Goal: Register for event/course

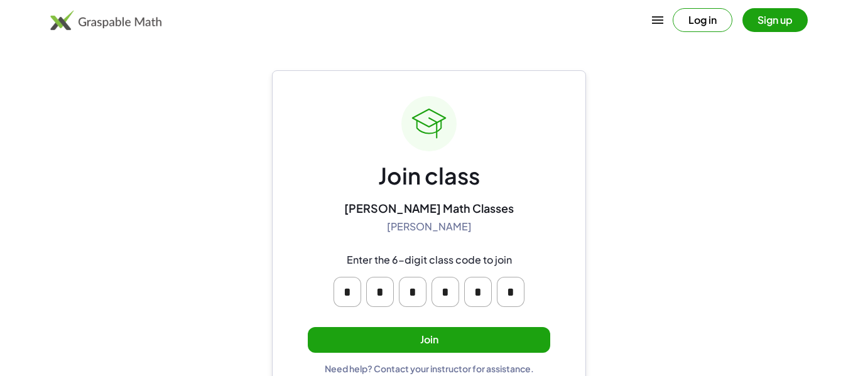
scroll to position [24, 0]
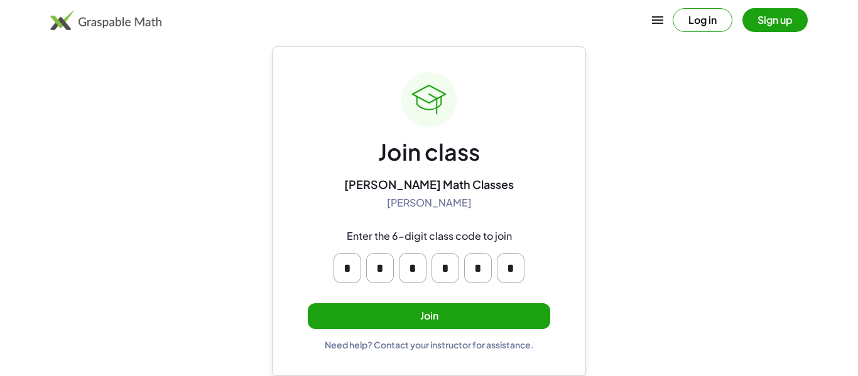
click at [474, 319] on button "Join" at bounding box center [429, 316] width 243 height 26
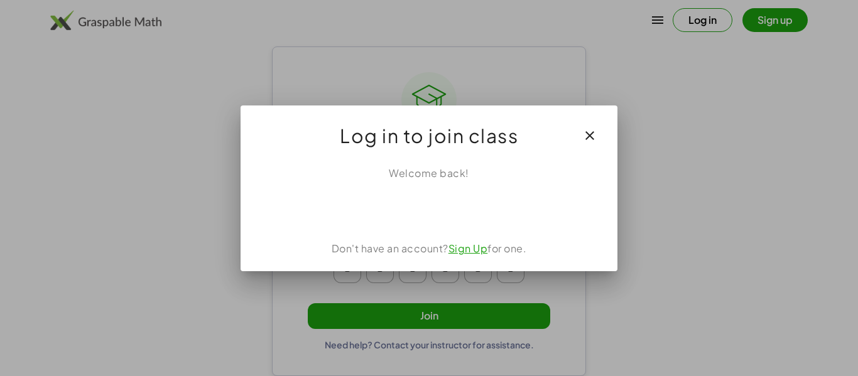
scroll to position [0, 0]
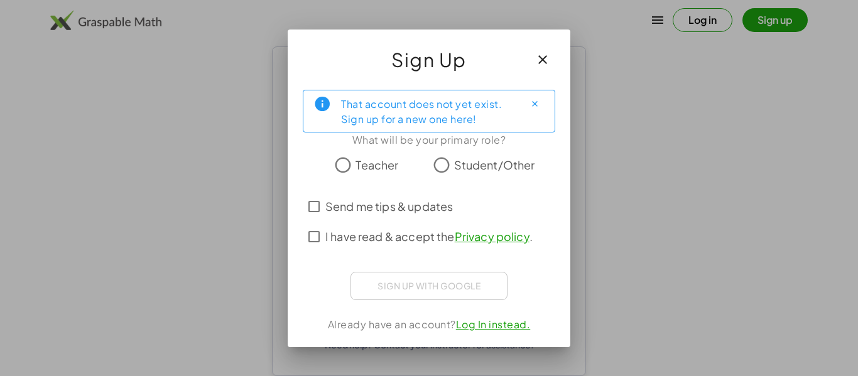
click at [429, 199] on span "Send me tips & updates" at bounding box center [389, 206] width 128 height 17
click at [432, 220] on label "Send me tips & updates" at bounding box center [389, 207] width 128 height 30
click at [423, 210] on span "Send me tips & updates" at bounding box center [389, 206] width 128 height 17
click at [429, 238] on span "I have read & accept the Privacy policy ." at bounding box center [428, 236] width 207 height 17
click at [548, 59] on icon "button" at bounding box center [542, 59] width 15 height 15
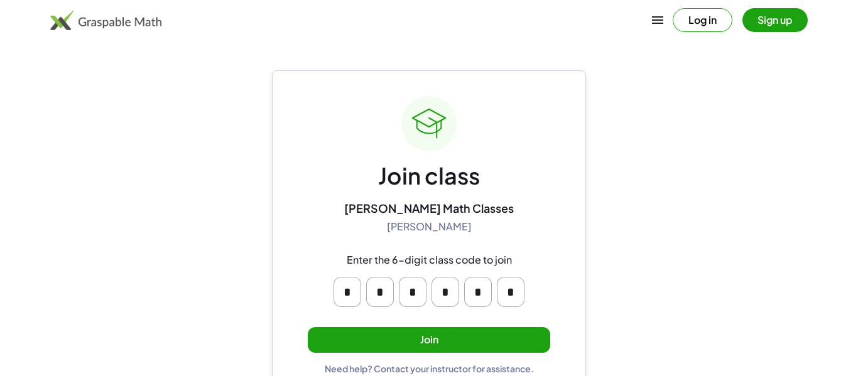
scroll to position [24, 0]
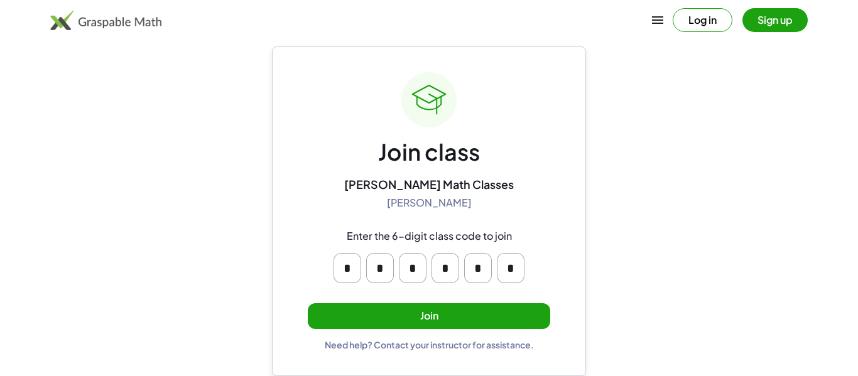
click at [515, 311] on button "Join" at bounding box center [429, 316] width 243 height 26
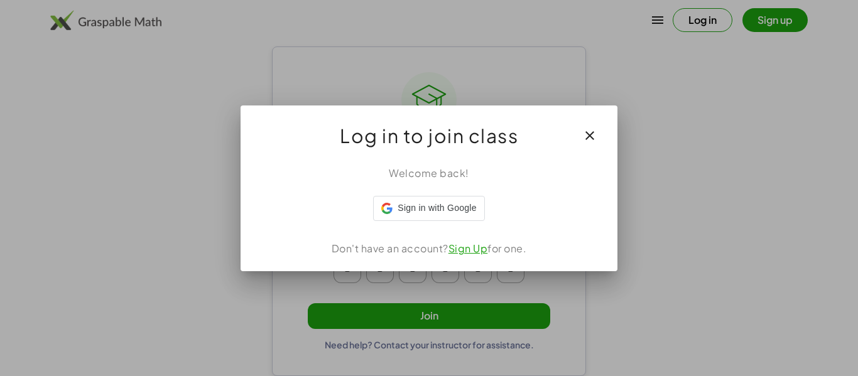
scroll to position [0, 0]
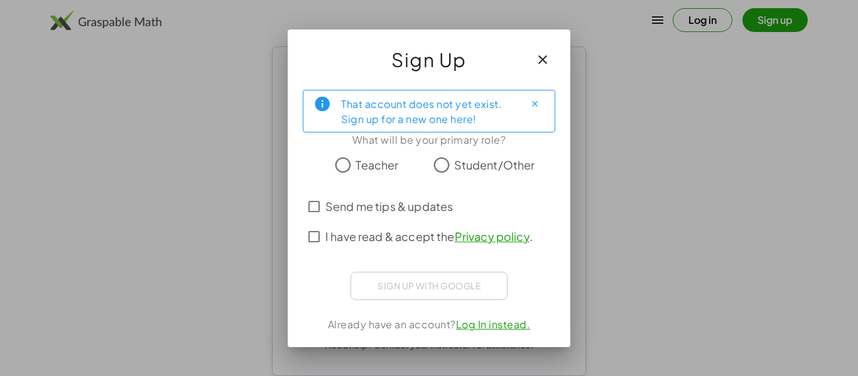
click at [368, 229] on span "I have read & accept the Privacy policy ." at bounding box center [428, 236] width 207 height 17
click at [373, 208] on span "Send me tips & updates" at bounding box center [389, 206] width 128 height 17
click at [393, 204] on span "Send me tips & updates" at bounding box center [389, 206] width 128 height 17
click at [453, 119] on div "That account does not yet exist. Sign up for a new one here!" at bounding box center [427, 110] width 173 height 31
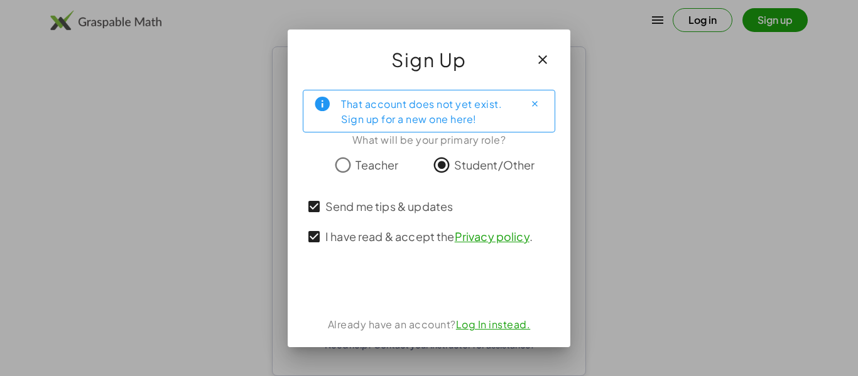
click at [535, 97] on button "Close" at bounding box center [535, 104] width 20 height 20
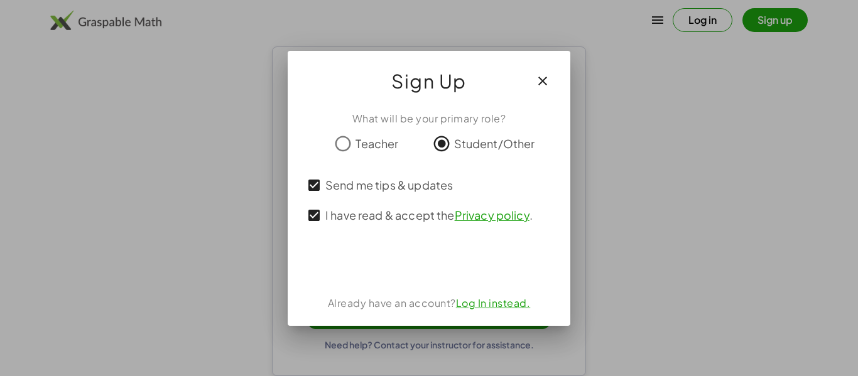
click at [538, 82] on icon "button" at bounding box center [542, 81] width 15 height 15
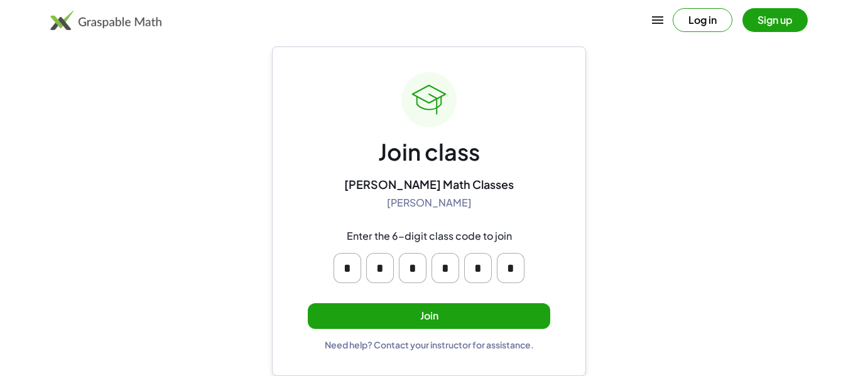
click at [409, 300] on div "Join class [PERSON_NAME] Math Classes [PERSON_NAME] Enter the 6-digit class cod…" at bounding box center [429, 211] width 243 height 278
click at [416, 314] on button "Join" at bounding box center [429, 316] width 243 height 26
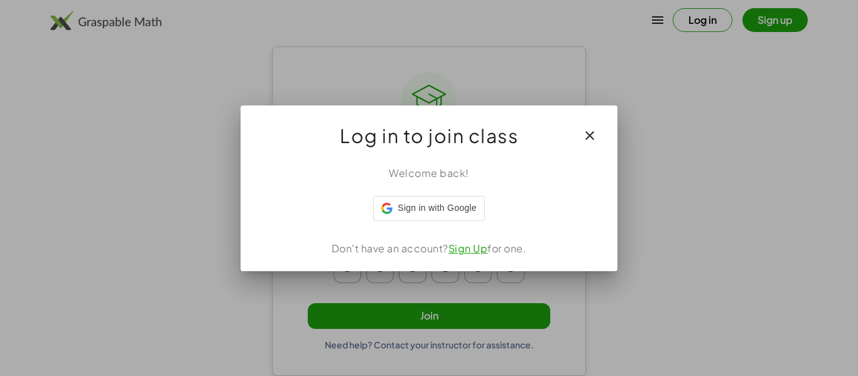
scroll to position [0, 0]
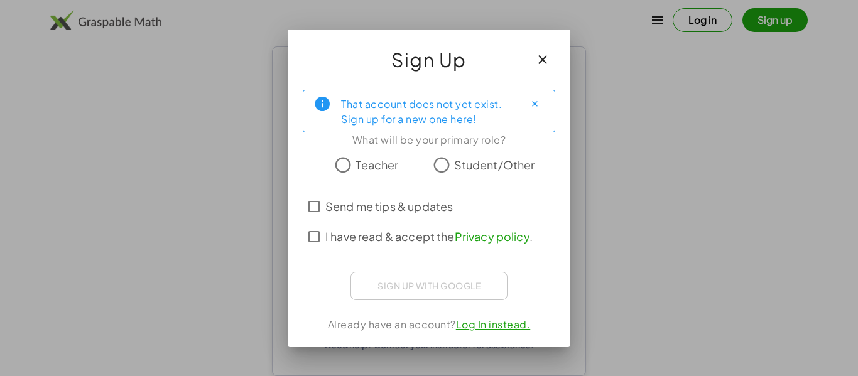
click at [403, 244] on span "I have read & accept the Privacy policy ." at bounding box center [428, 236] width 207 height 17
click at [373, 202] on span "Send me tips & updates" at bounding box center [389, 206] width 128 height 17
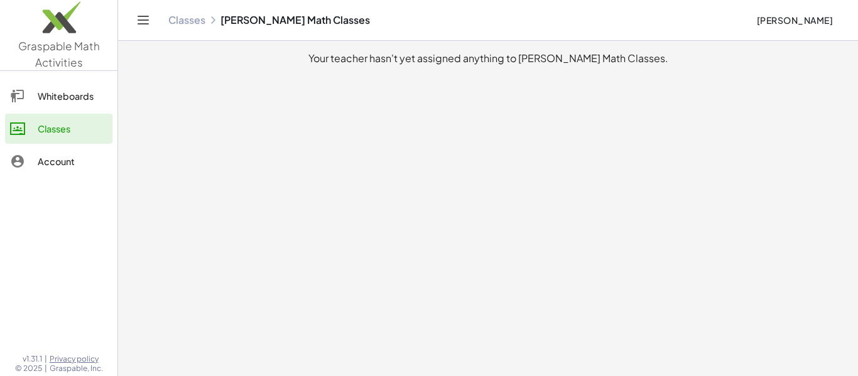
click at [79, 95] on div "Whiteboards" at bounding box center [73, 96] width 70 height 15
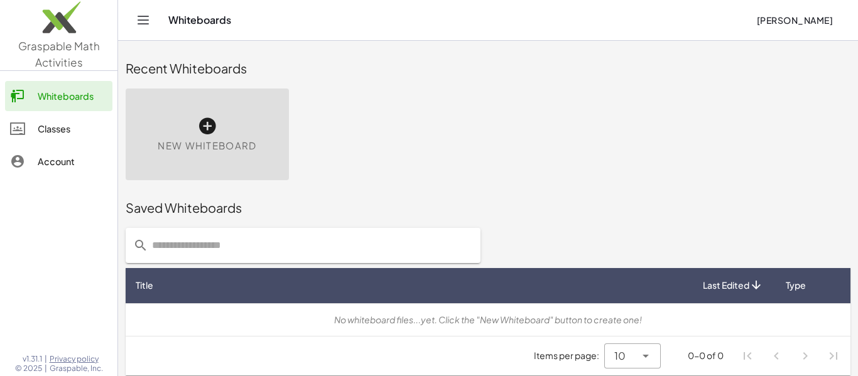
click at [88, 135] on div "Classes" at bounding box center [73, 128] width 70 height 15
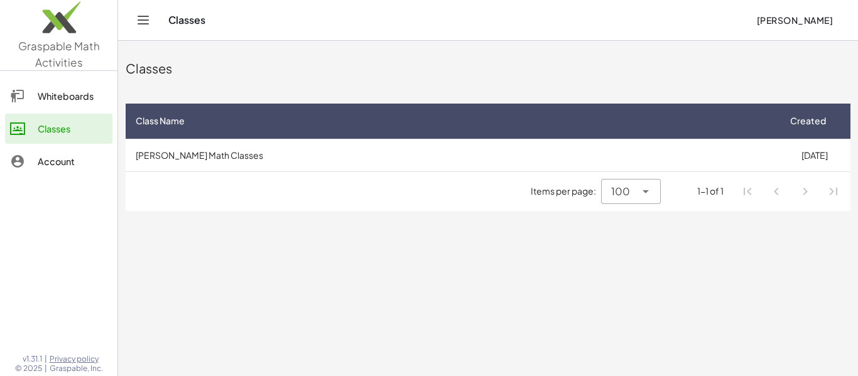
click at [140, 19] on icon "Toggle navigation" at bounding box center [143, 20] width 15 height 15
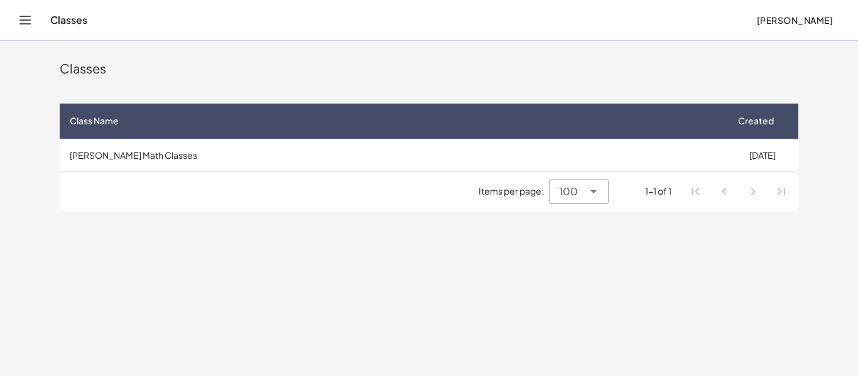
click at [27, 24] on icon "Toggle navigation" at bounding box center [25, 20] width 11 height 8
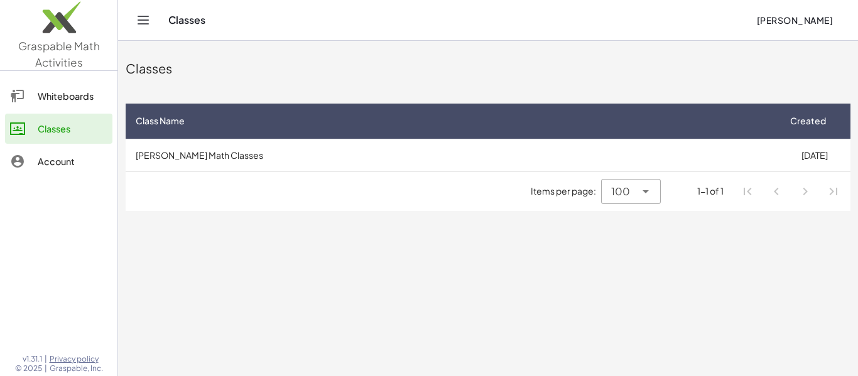
click at [27, 24] on img at bounding box center [58, 20] width 117 height 53
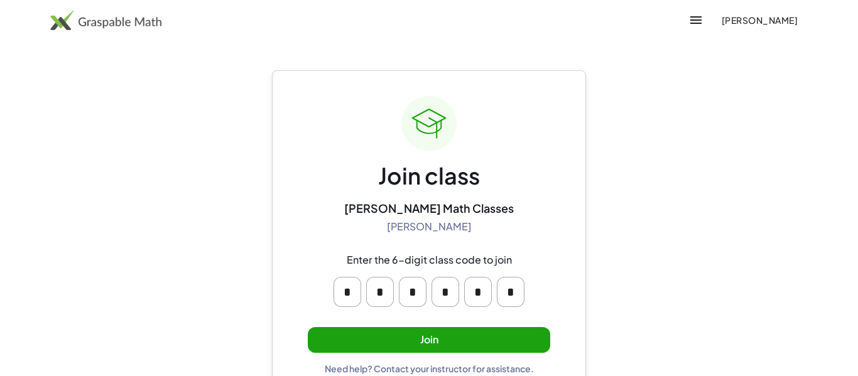
scroll to position [24, 0]
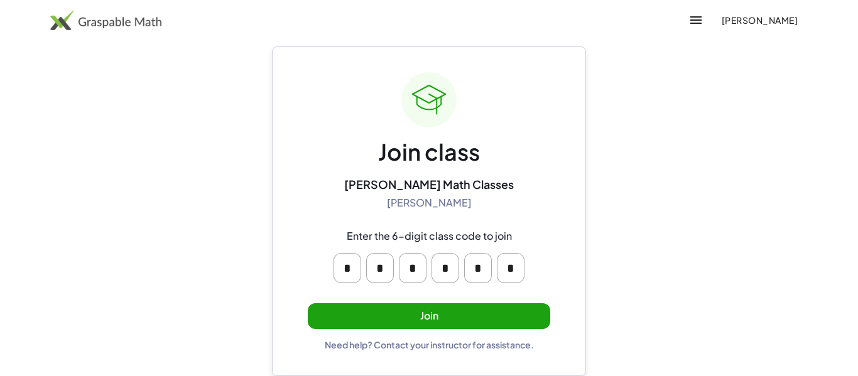
click at [395, 307] on button "Join" at bounding box center [429, 316] width 243 height 26
